Goal: Information Seeking & Learning: Learn about a topic

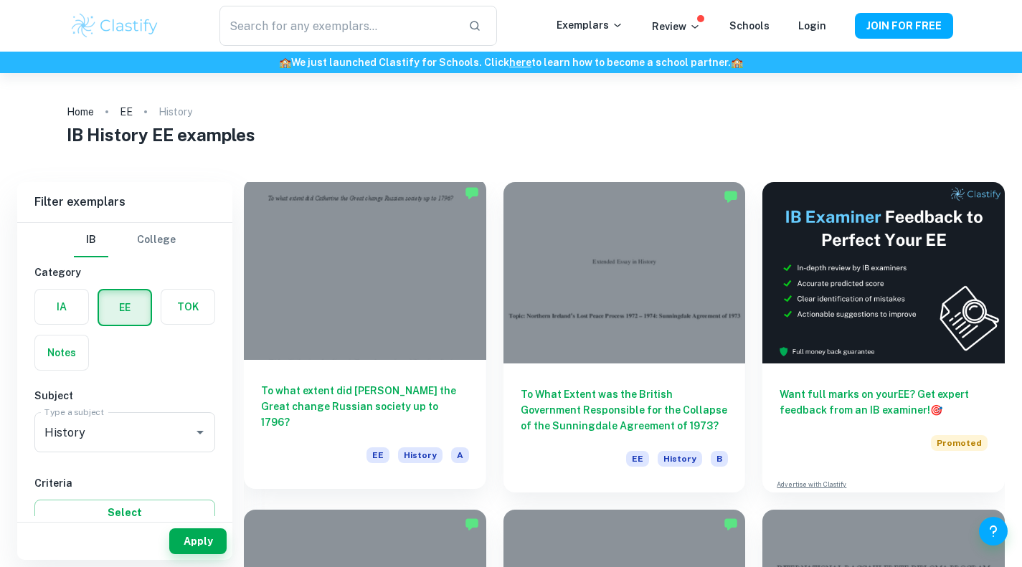
click at [405, 395] on h6 "To what extent did [PERSON_NAME] the Great change Russian society up to 1796?" at bounding box center [365, 406] width 208 height 47
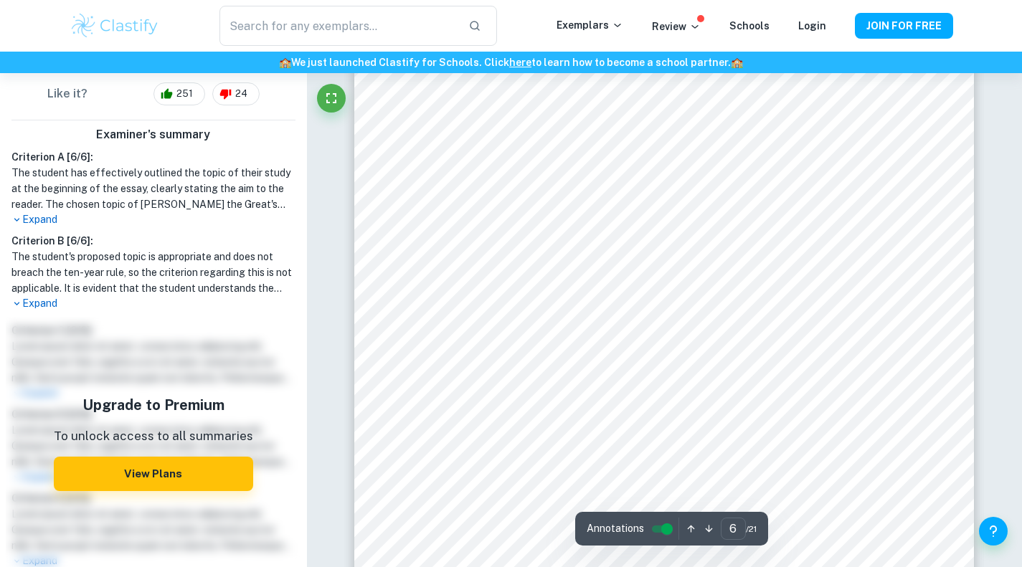
scroll to position [4665, 0]
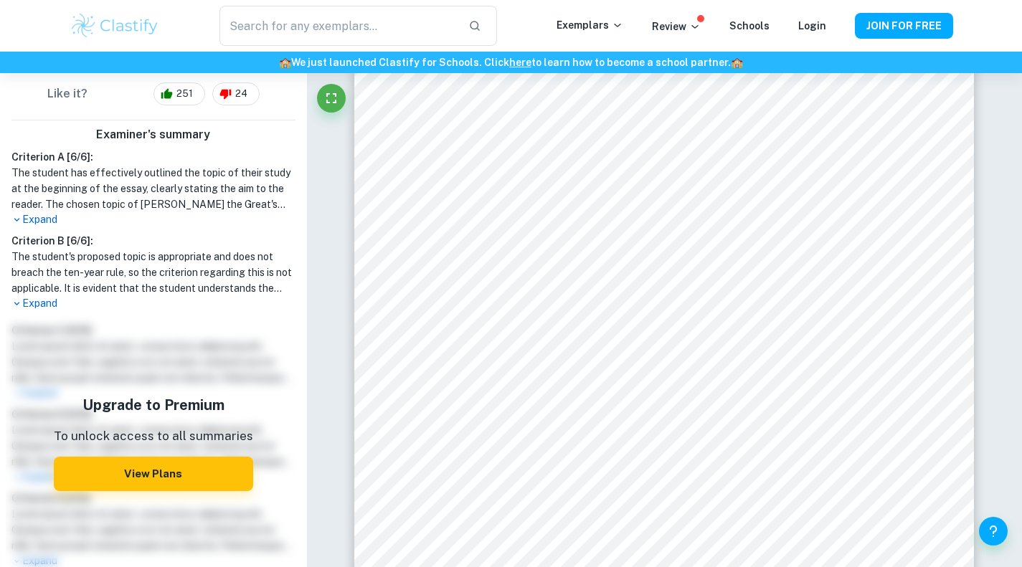
click at [31, 214] on p "Expand" at bounding box center [153, 219] width 284 height 15
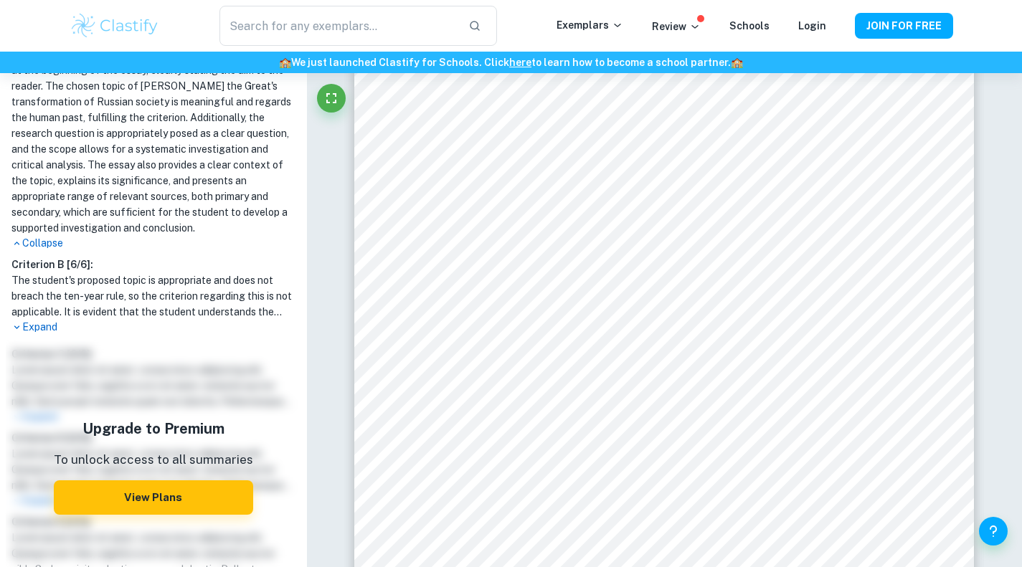
scroll to position [445, 0]
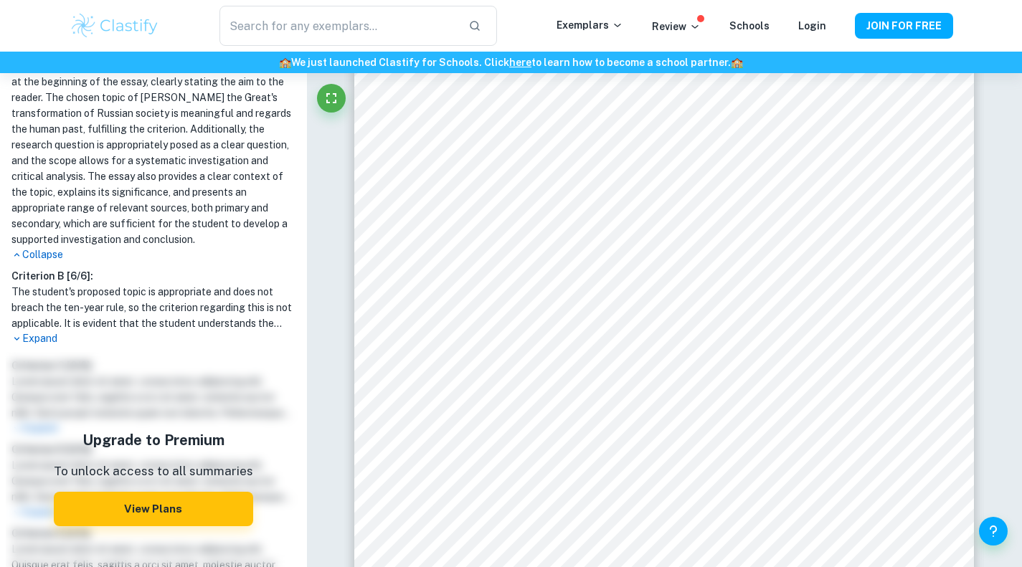
click at [36, 346] on p "Expand" at bounding box center [153, 338] width 284 height 15
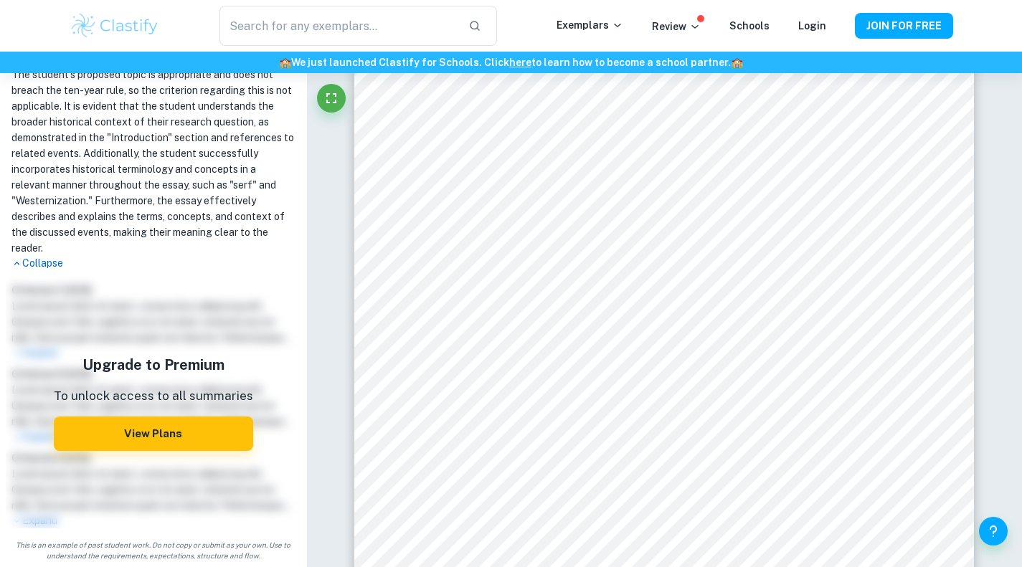
scroll to position [678, 0]
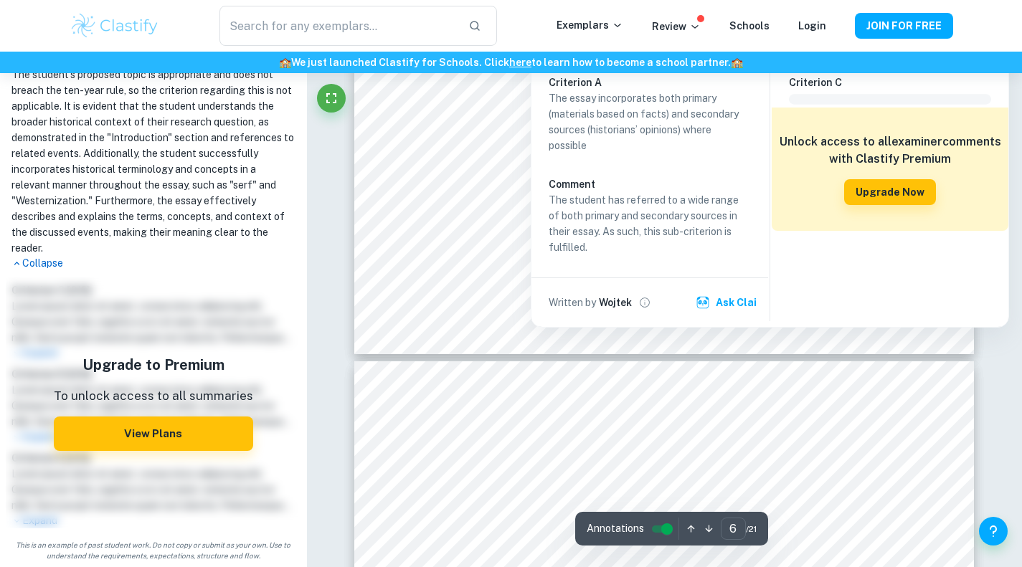
type input "7"
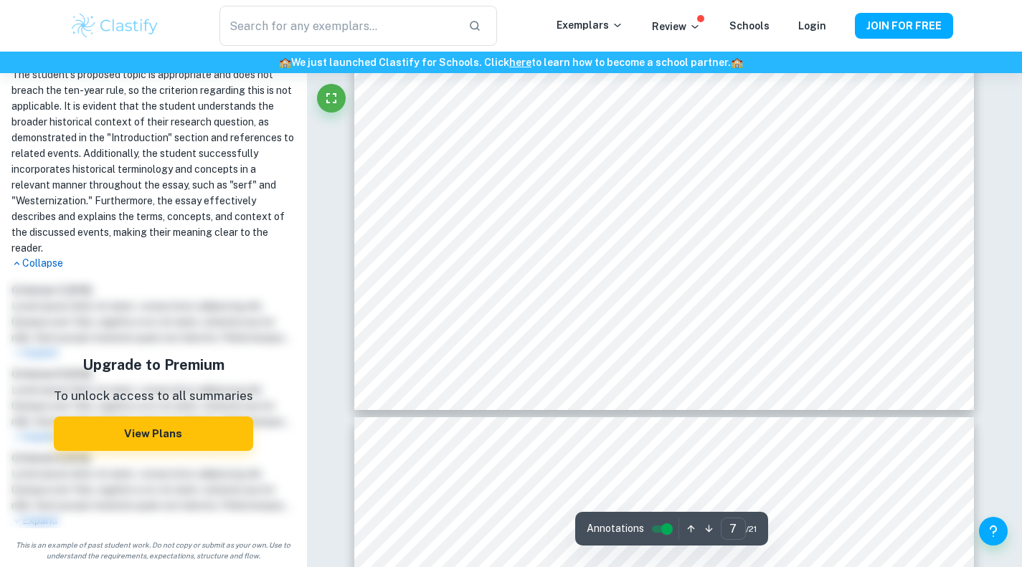
scroll to position [6059, 0]
